Goal: Check status

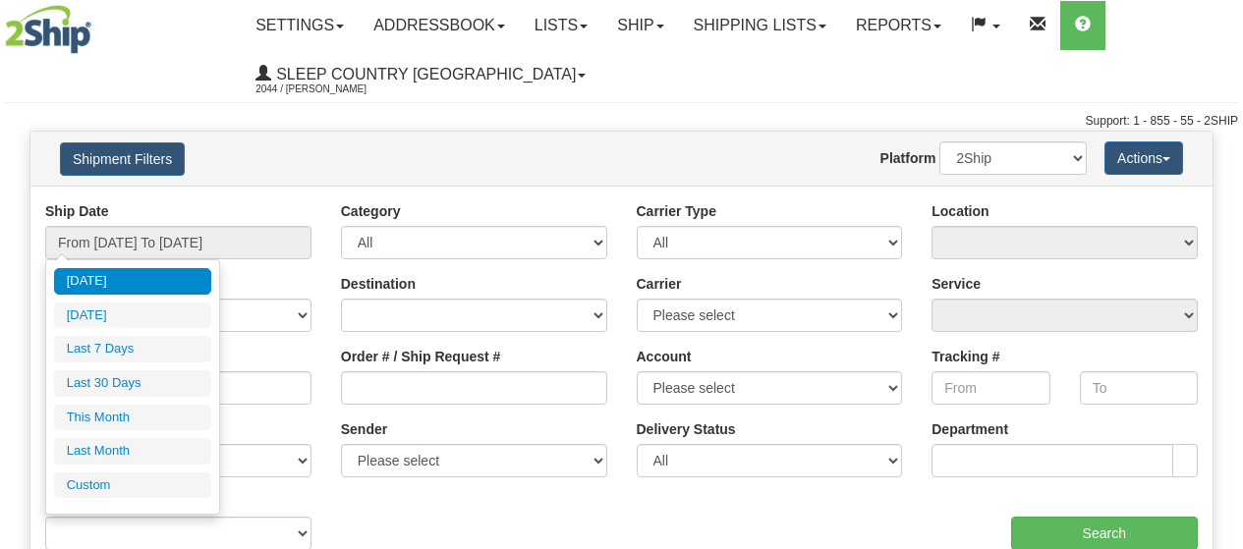
click at [261, 234] on input "From [DATE] To [DATE]" at bounding box center [178, 242] width 266 height 33
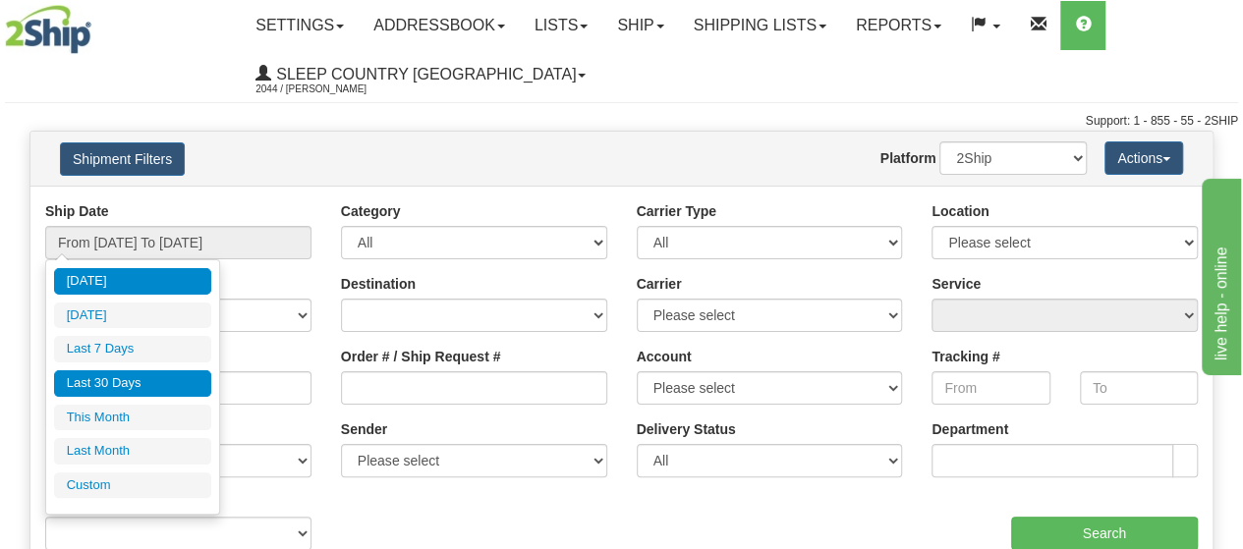
click at [130, 381] on li "Last 30 Days" at bounding box center [132, 383] width 157 height 27
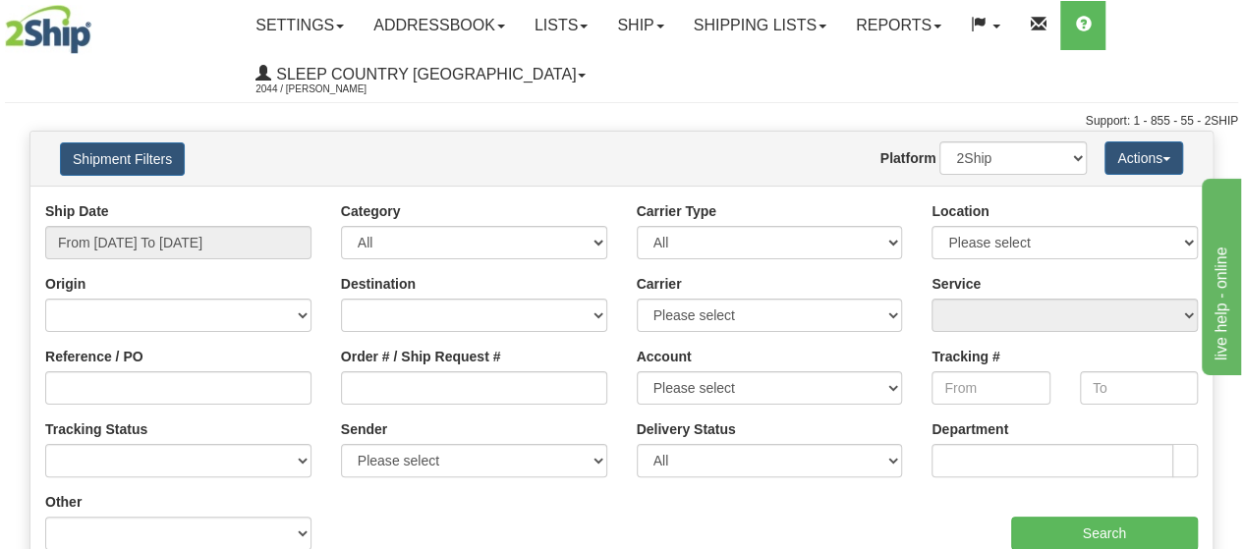
type input "From [DATE] To [DATE]"
click at [264, 180] on div "Shipment Filters Website Agent Nothing selected Client User Platform 2Ship Impo…" at bounding box center [621, 159] width 1182 height 54
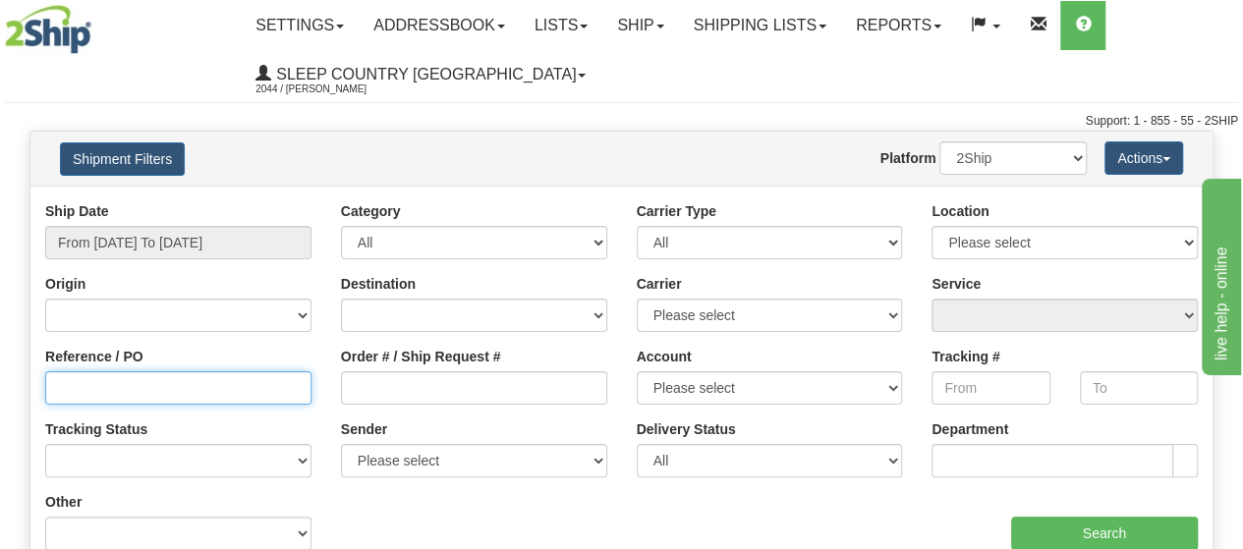
click at [125, 373] on input "Reference / PO" at bounding box center [178, 387] width 266 height 33
paste input "1020732"
type input "1020732"
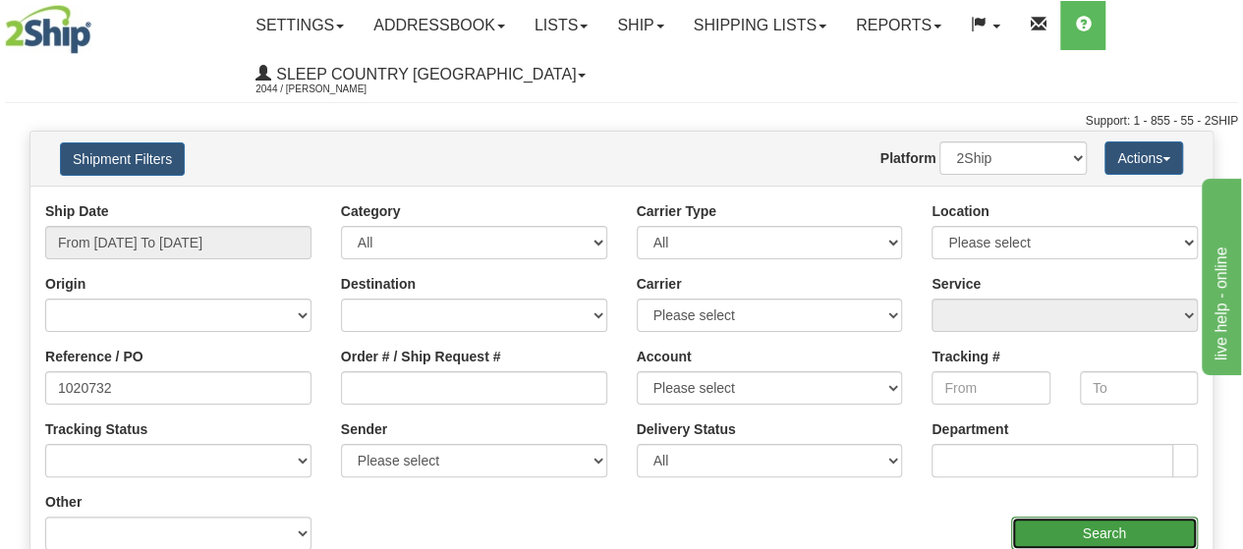
click at [1112, 526] on input "Search" at bounding box center [1105, 533] width 188 height 33
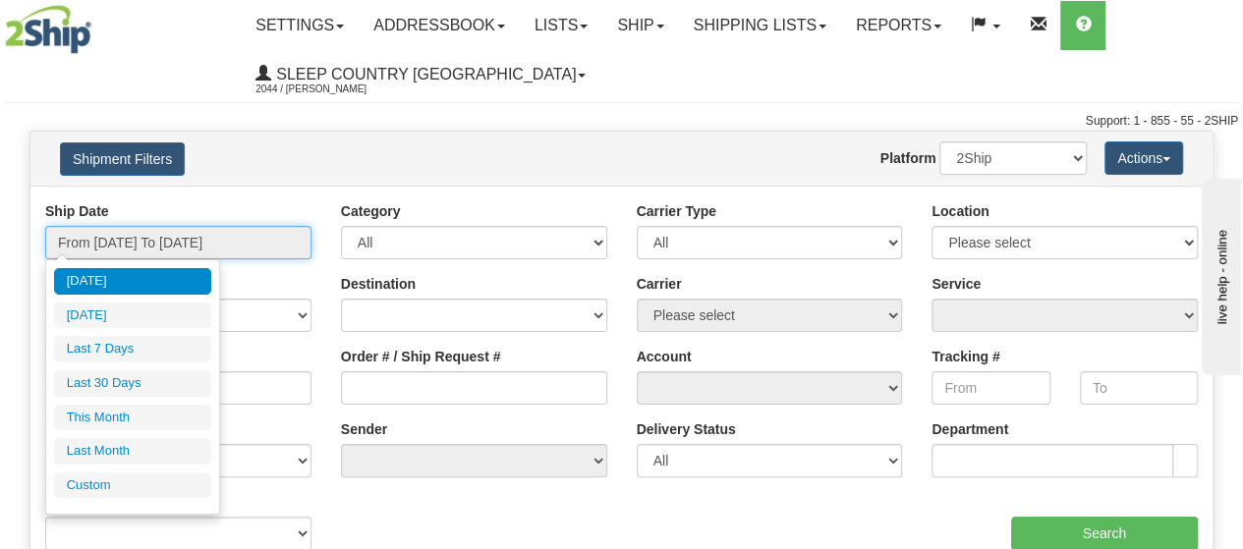
click at [187, 245] on input "From [DATE] To [DATE]" at bounding box center [178, 242] width 266 height 33
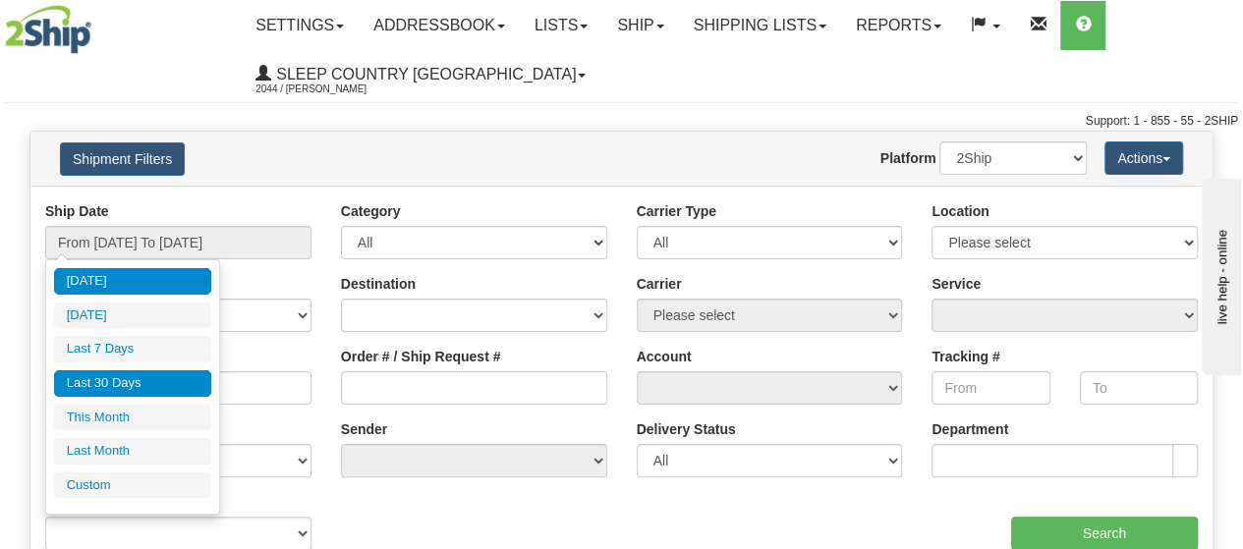
click at [128, 374] on li "Last 30 Days" at bounding box center [132, 383] width 157 height 27
type input "From [DATE] To [DATE]"
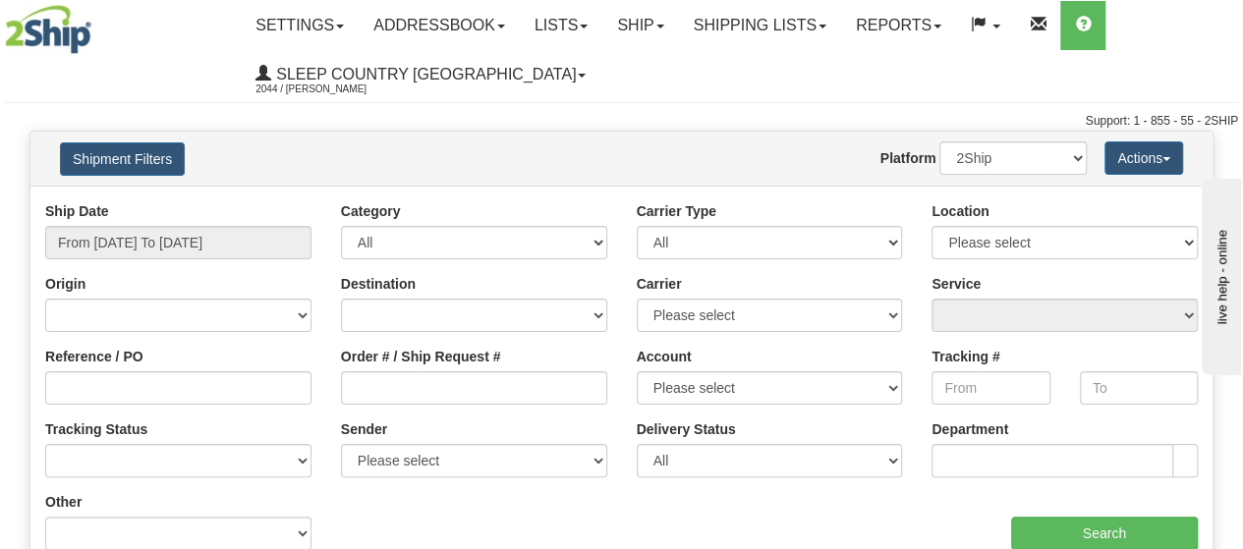
scroll to position [98, 0]
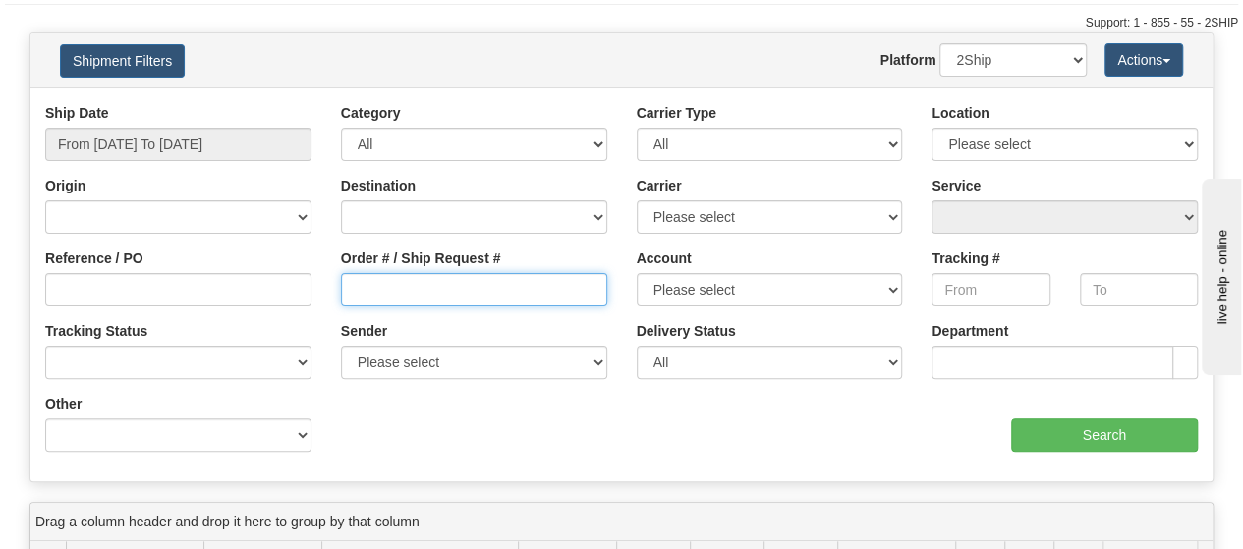
click at [402, 288] on input "Order # / Ship Request #" at bounding box center [474, 289] width 266 height 33
paste input "9000H992195"
type input "9000H992195"
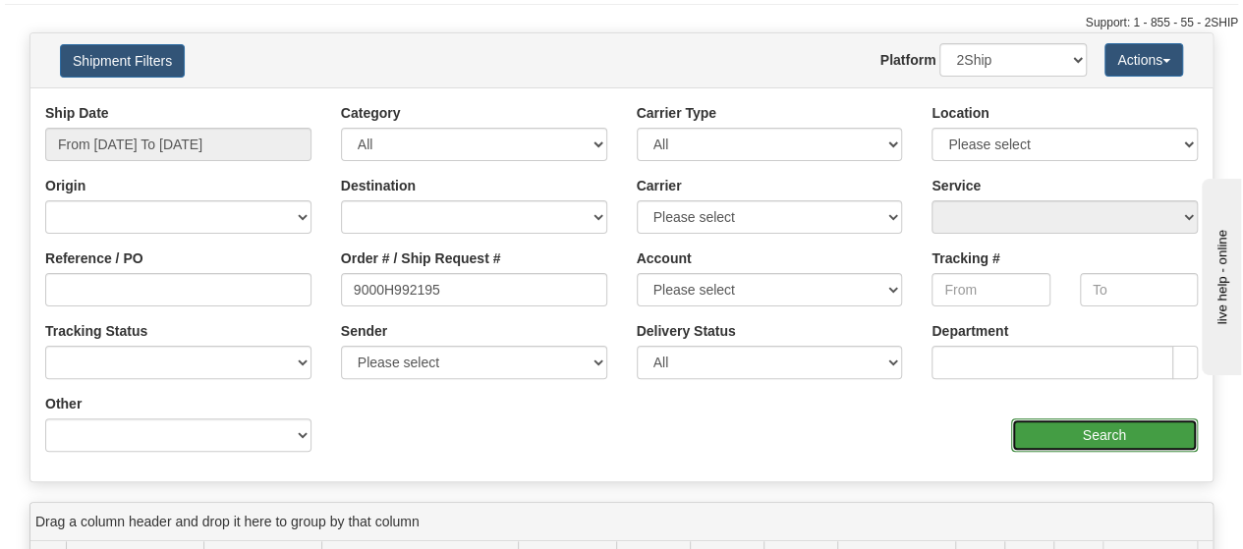
click at [1085, 432] on input "Search" at bounding box center [1105, 435] width 188 height 33
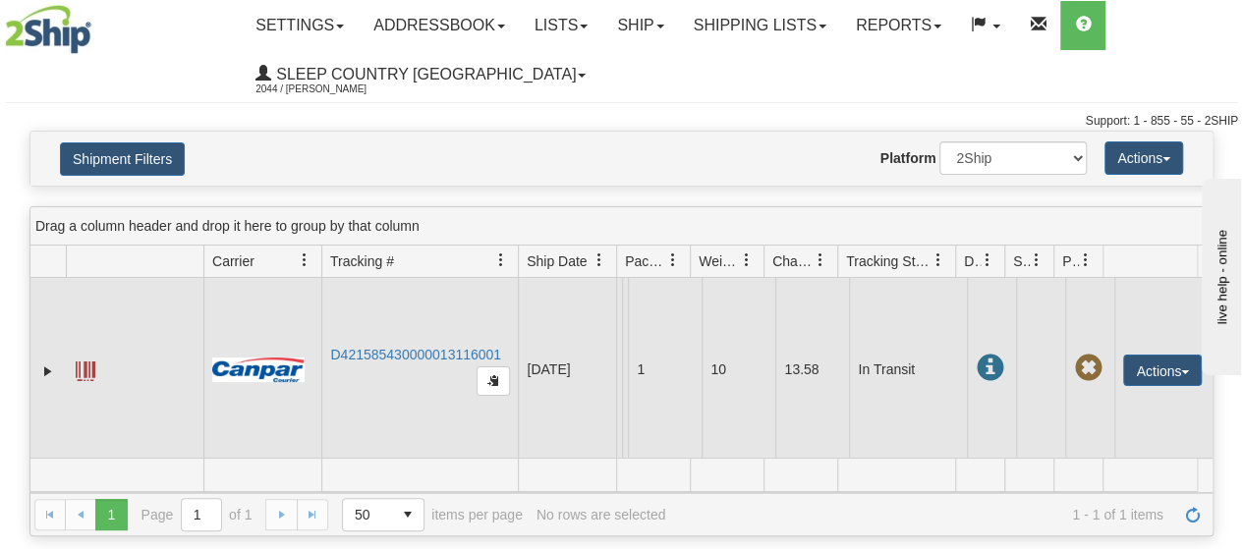
scroll to position [0, 0]
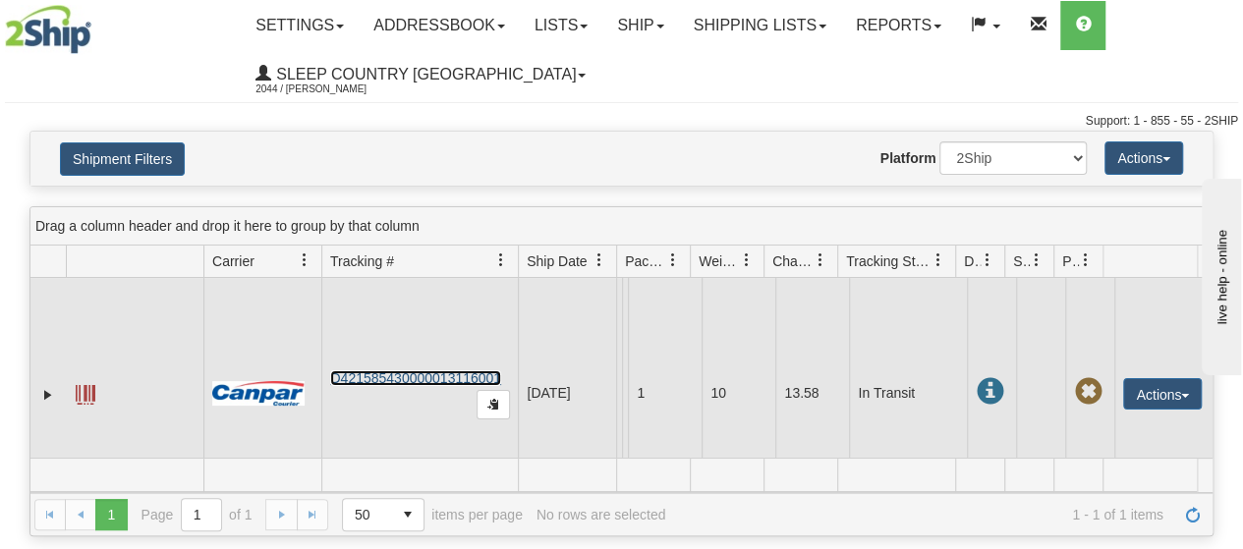
click at [398, 374] on link "D421585430000013116001" at bounding box center [415, 378] width 171 height 16
